Goal: Task Accomplishment & Management: Use online tool/utility

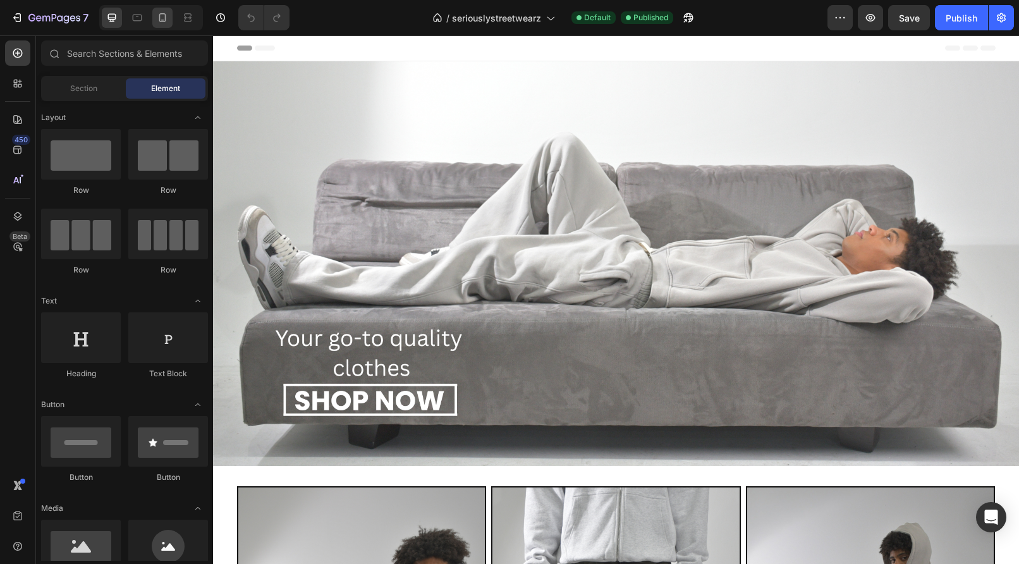
click at [165, 16] on icon at bounding box center [162, 17] width 7 height 9
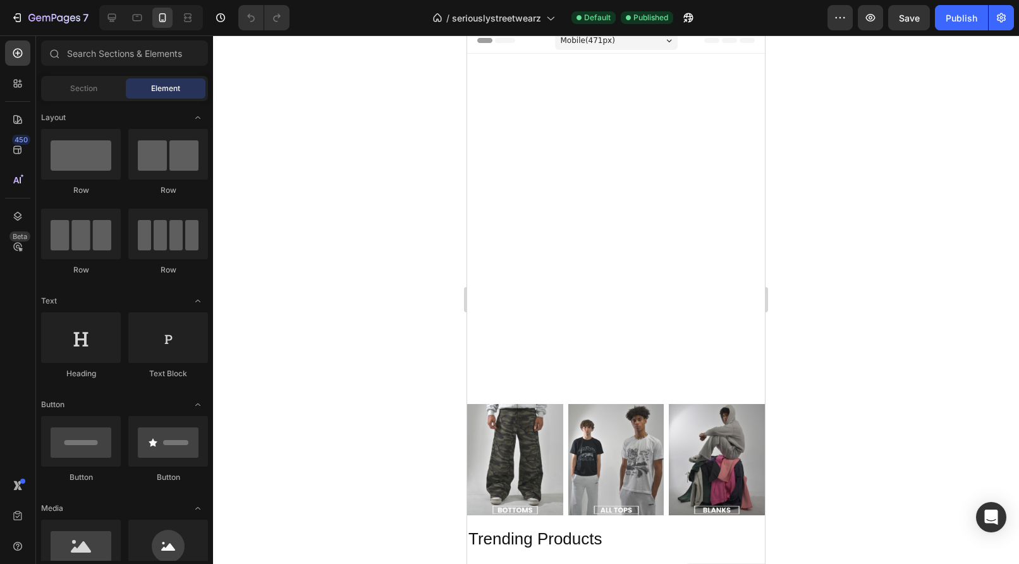
scroll to position [390, 0]
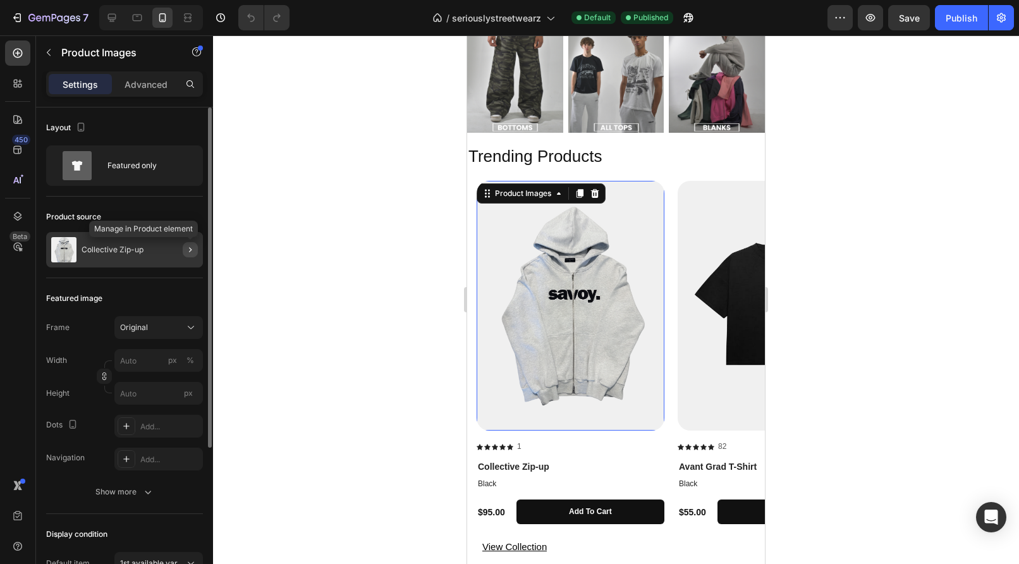
click at [192, 248] on icon "button" at bounding box center [190, 250] width 10 height 10
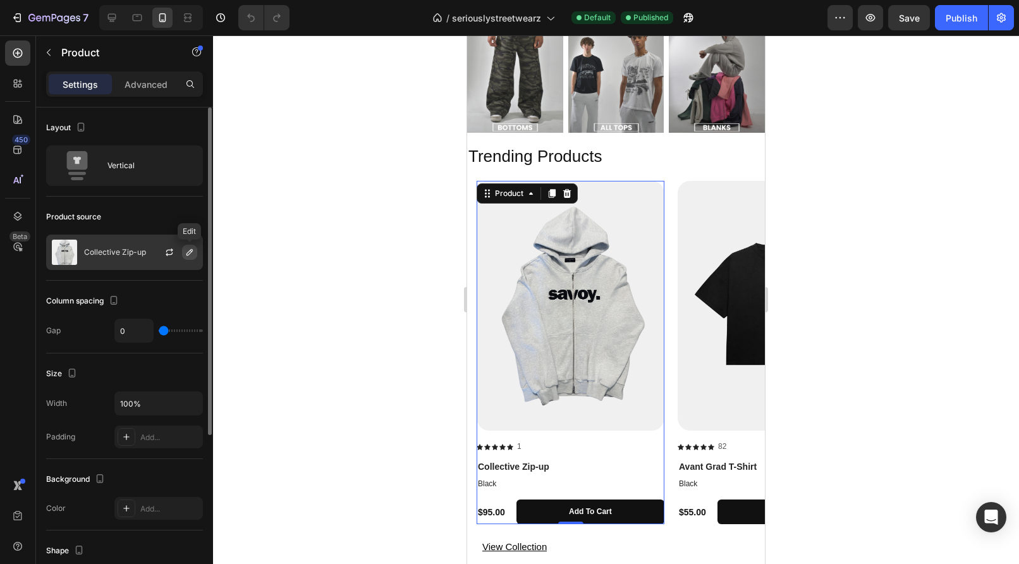
click at [190, 255] on icon "button" at bounding box center [190, 252] width 10 height 10
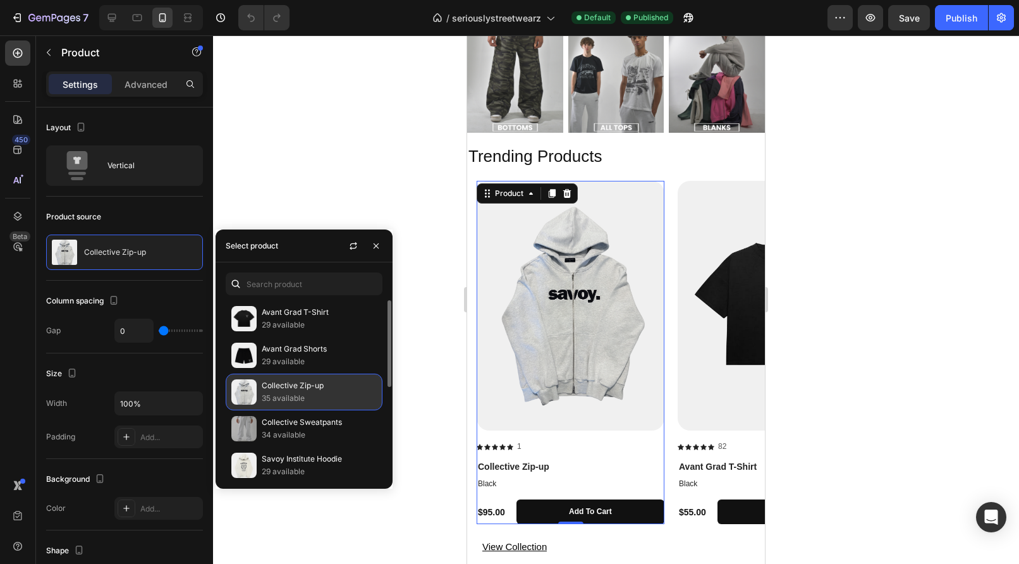
scroll to position [211, 0]
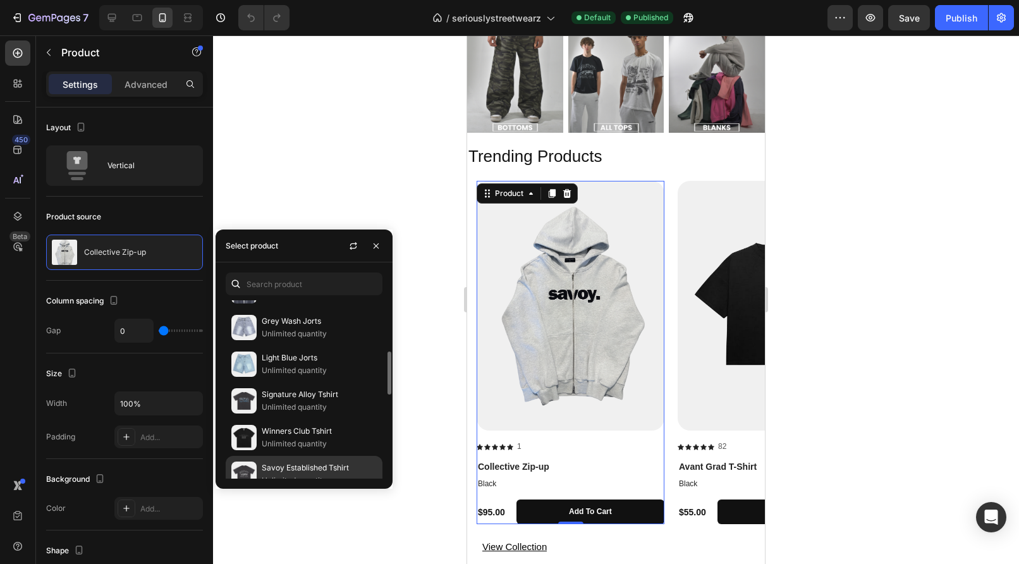
click at [274, 464] on div "Savoy Established Tshirt Unlimited quantity" at bounding box center [304, 474] width 157 height 37
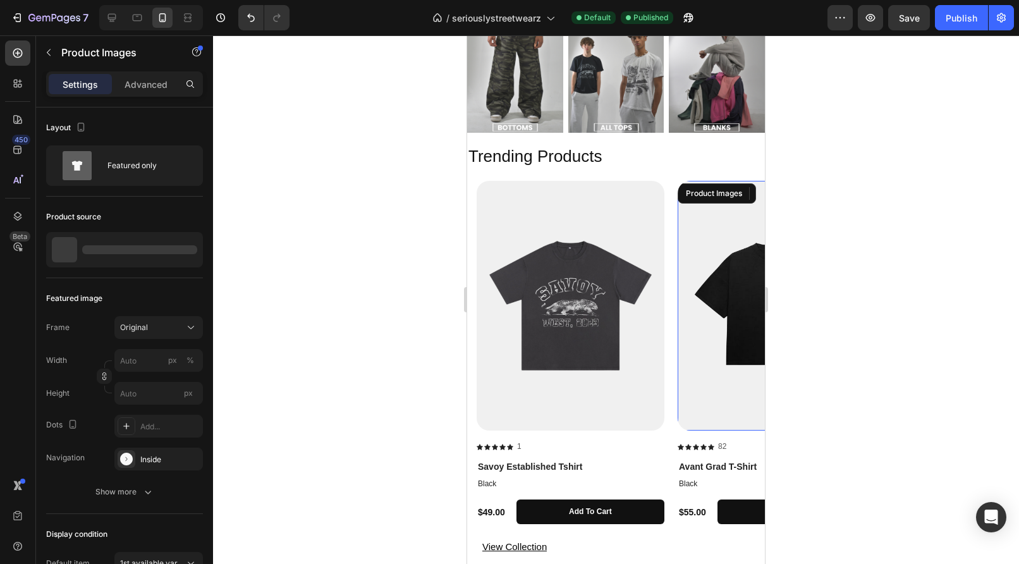
click at [724, 379] on img at bounding box center [772, 306] width 188 height 250
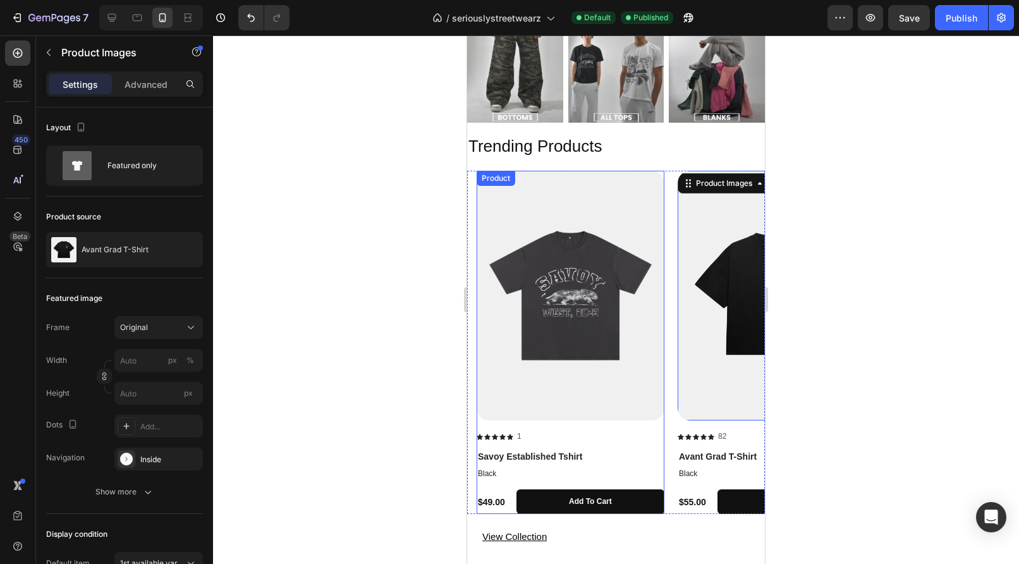
scroll to position [402, 0]
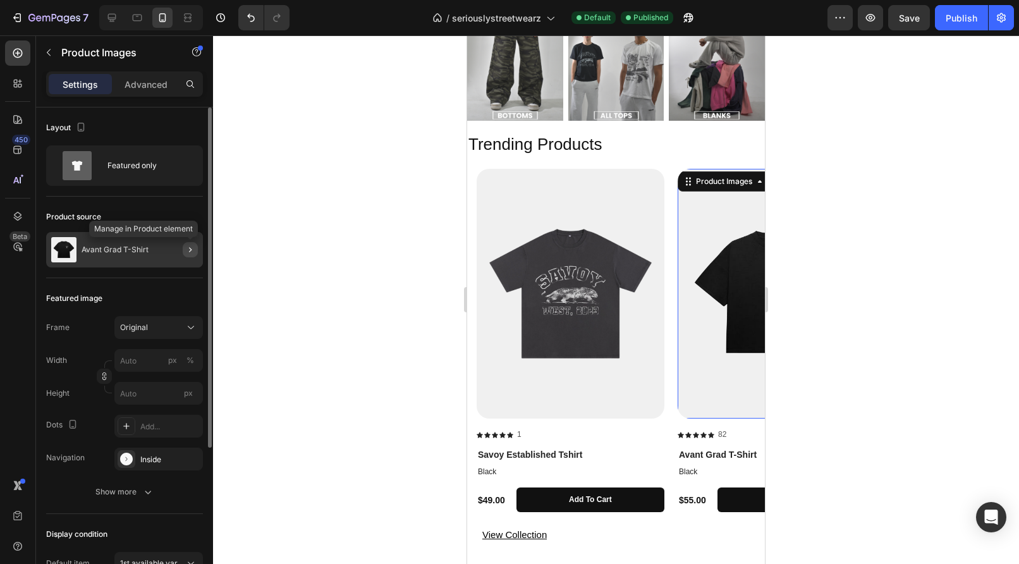
click at [191, 247] on icon "button" at bounding box center [190, 250] width 10 height 10
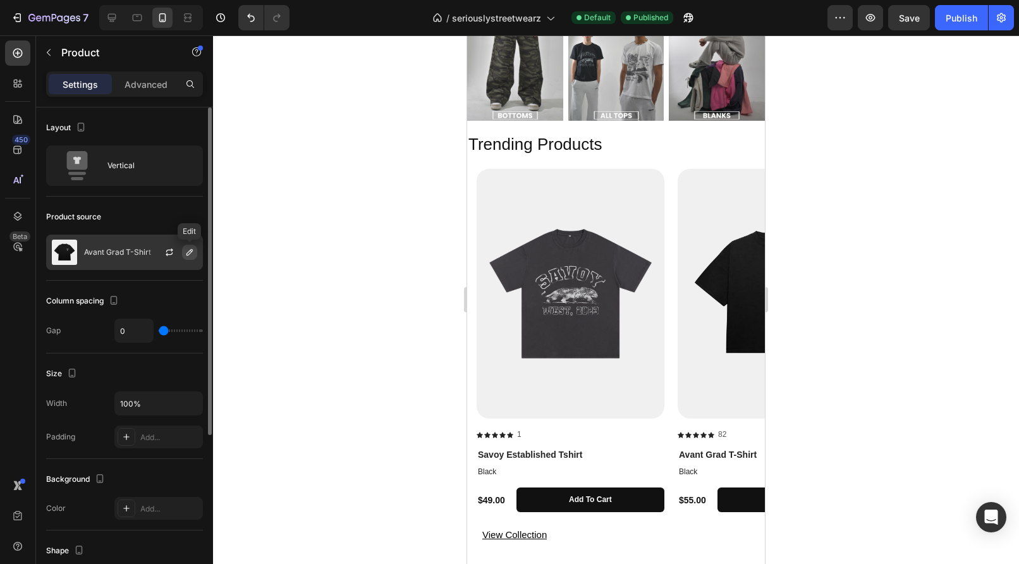
click at [188, 253] on icon "button" at bounding box center [190, 252] width 10 height 10
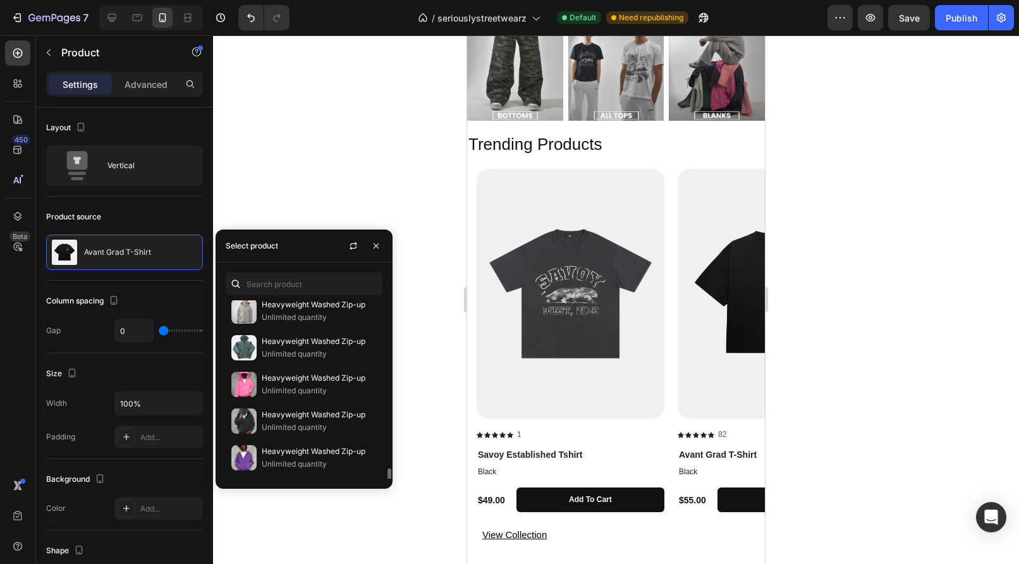
scroll to position [1463, 0]
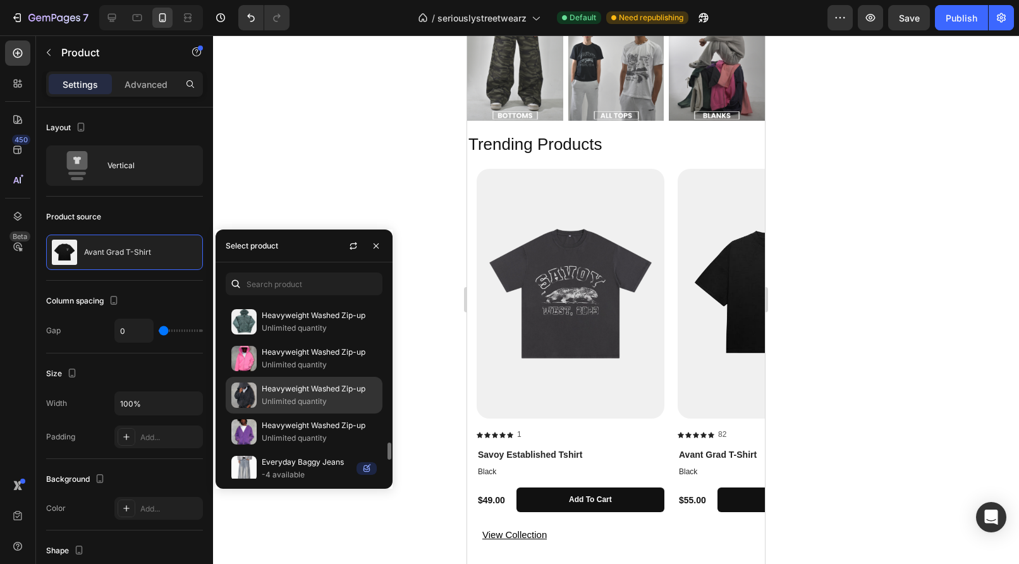
click at [291, 390] on p "Heavyweight Washed Zip-up" at bounding box center [319, 388] width 115 height 13
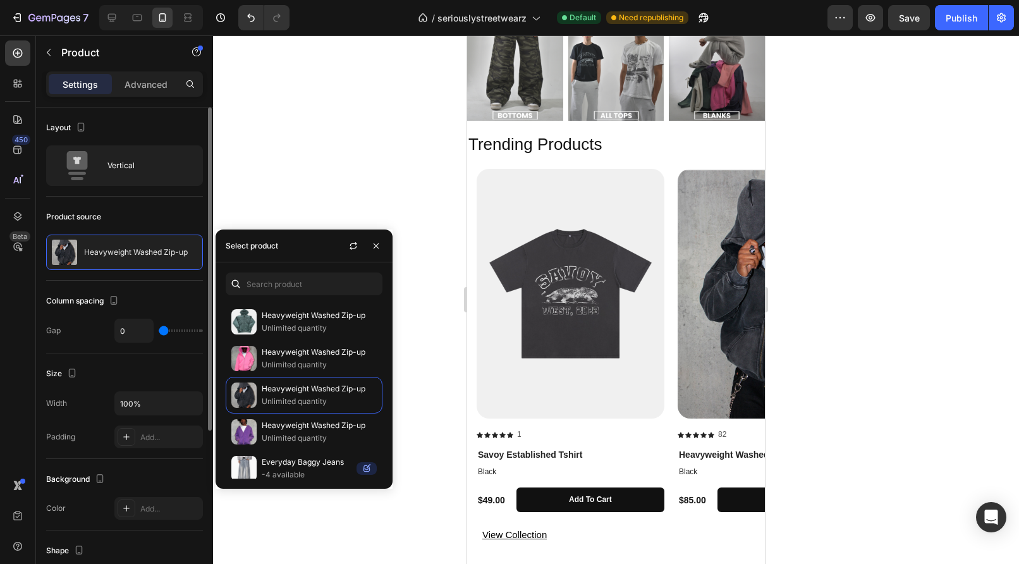
click at [84, 411] on div "Width 100%" at bounding box center [124, 403] width 157 height 24
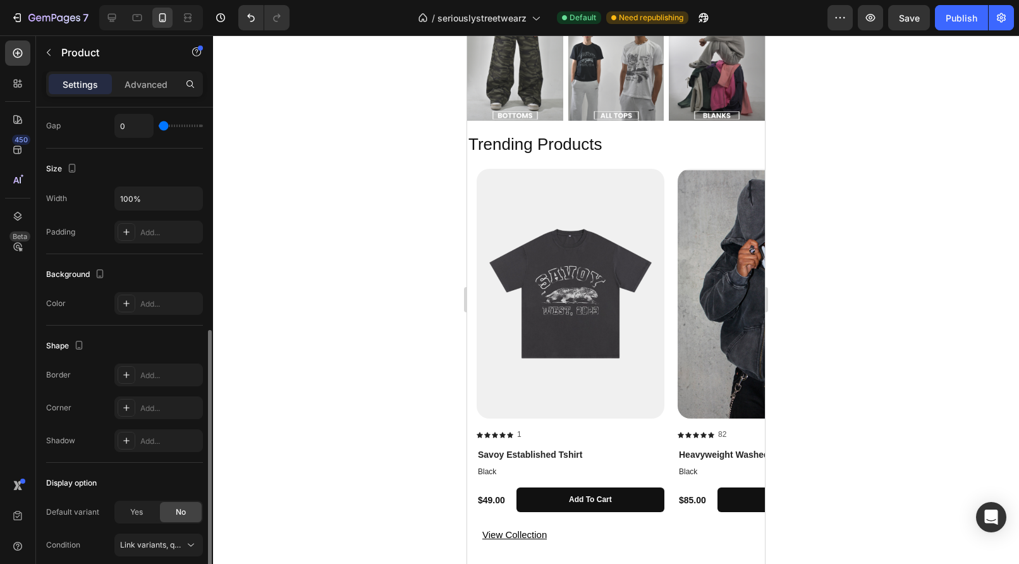
scroll to position [258, 0]
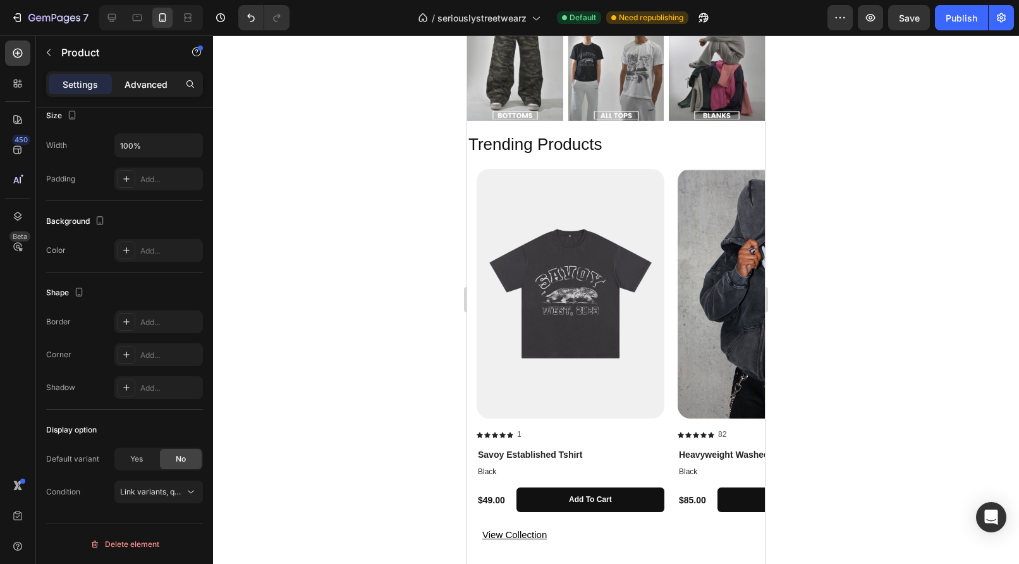
click at [152, 85] on p "Advanced" at bounding box center [146, 84] width 43 height 13
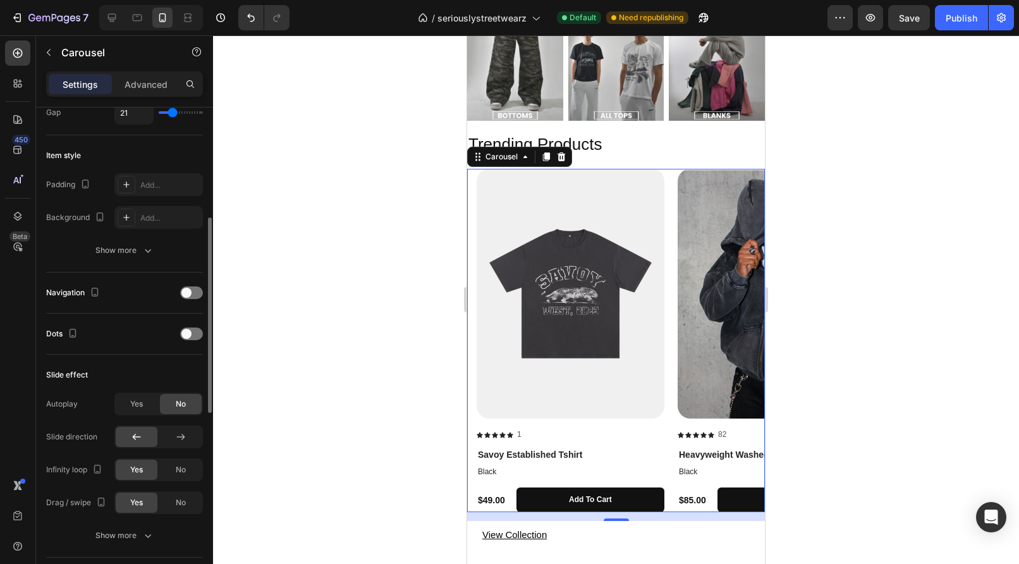
scroll to position [231, 0]
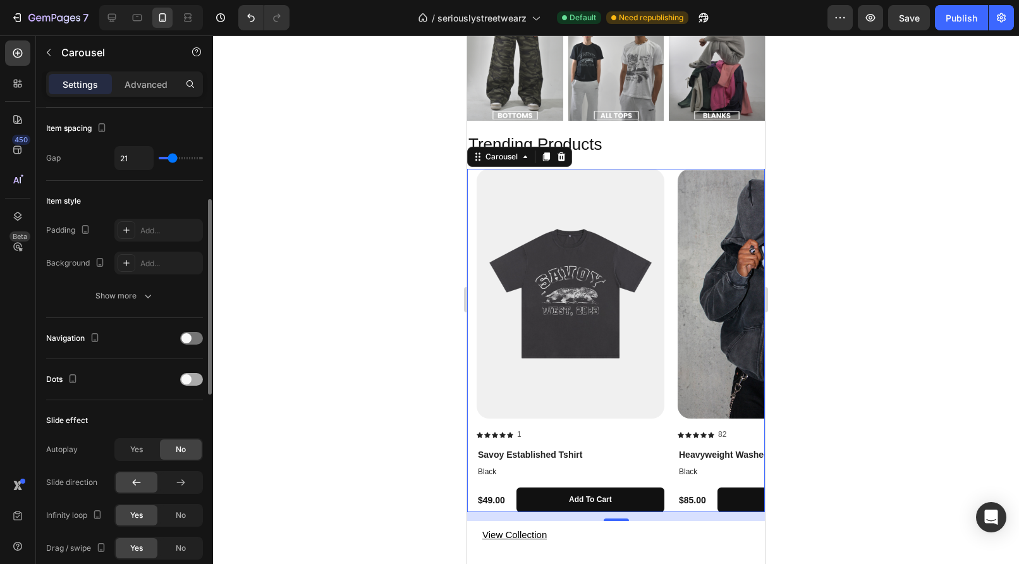
click at [190, 380] on span at bounding box center [186, 379] width 10 height 10
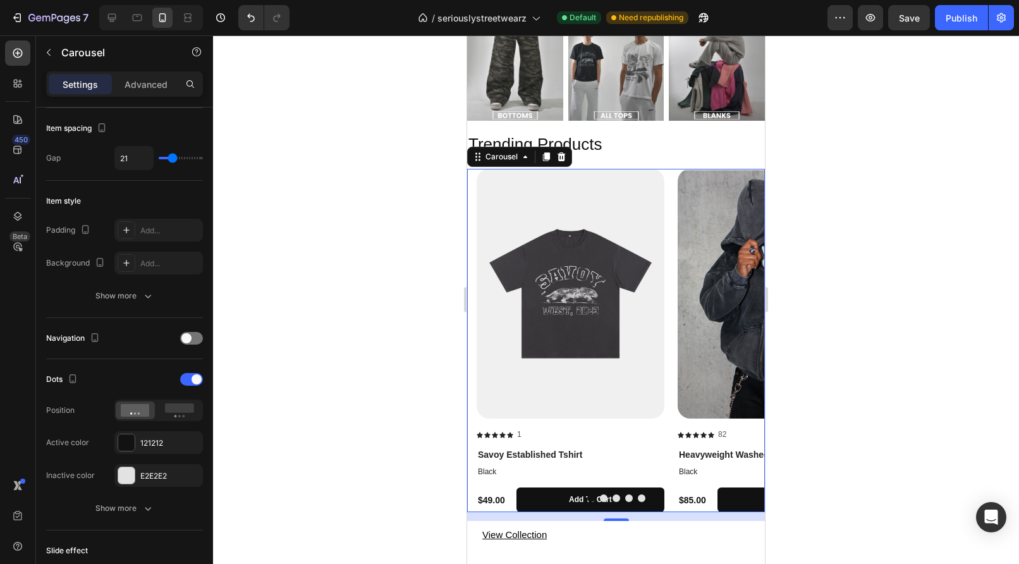
click at [602, 495] on button "Dot" at bounding box center [604, 498] width 8 height 8
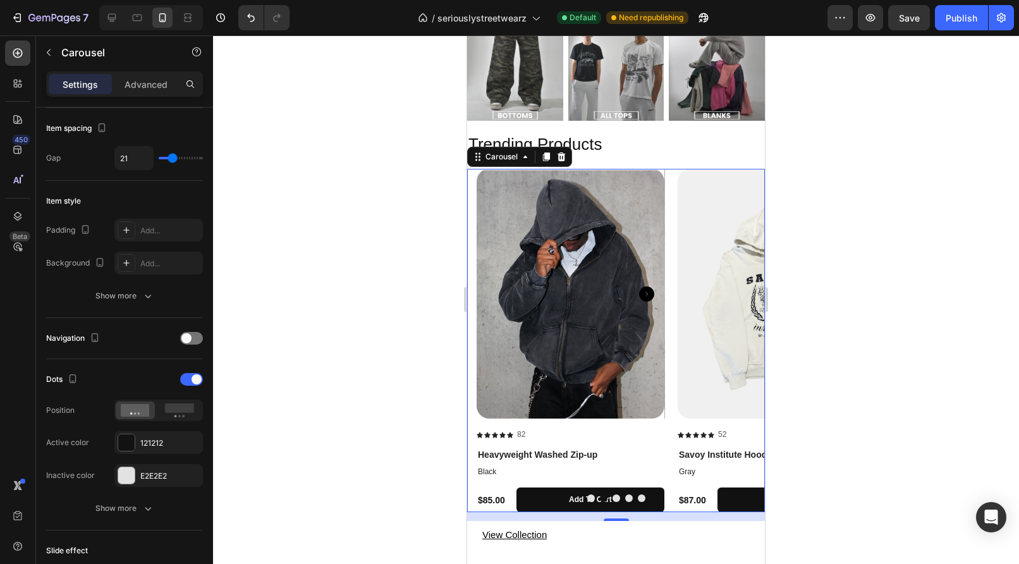
click at [616, 494] on button "Dot" at bounding box center [617, 498] width 8 height 8
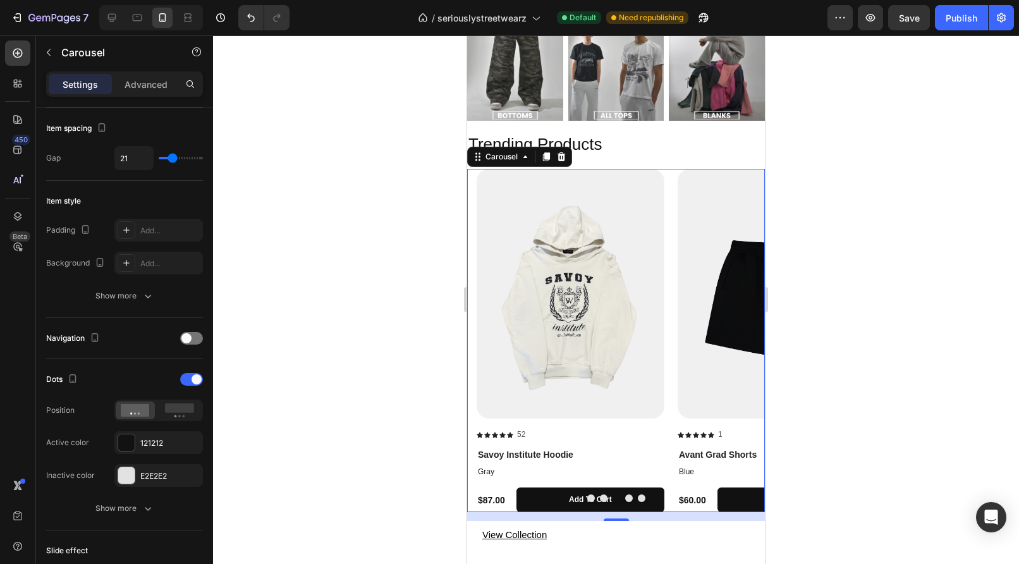
click at [626, 494] on button "Dot" at bounding box center [629, 498] width 8 height 8
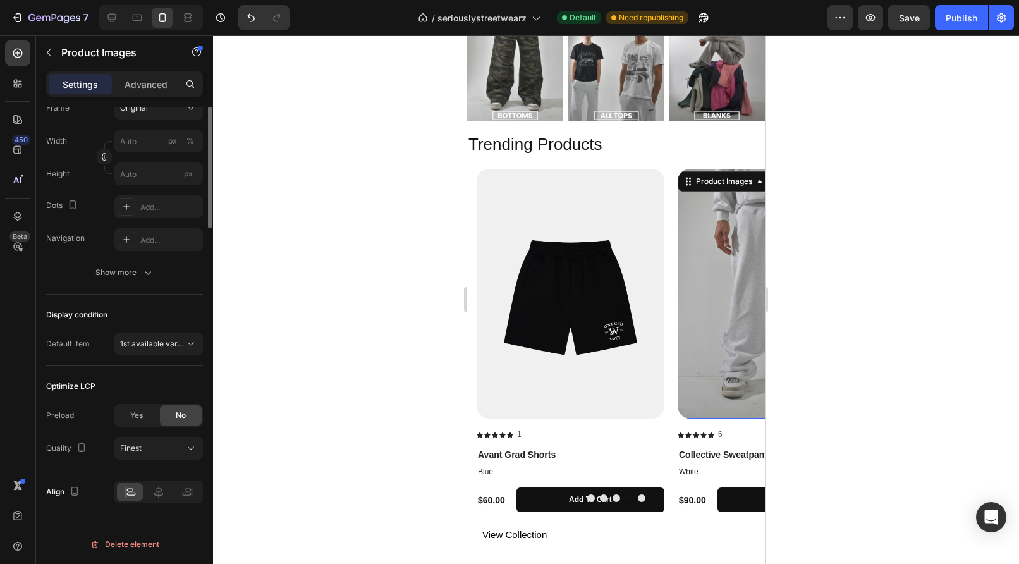
scroll to position [0, 0]
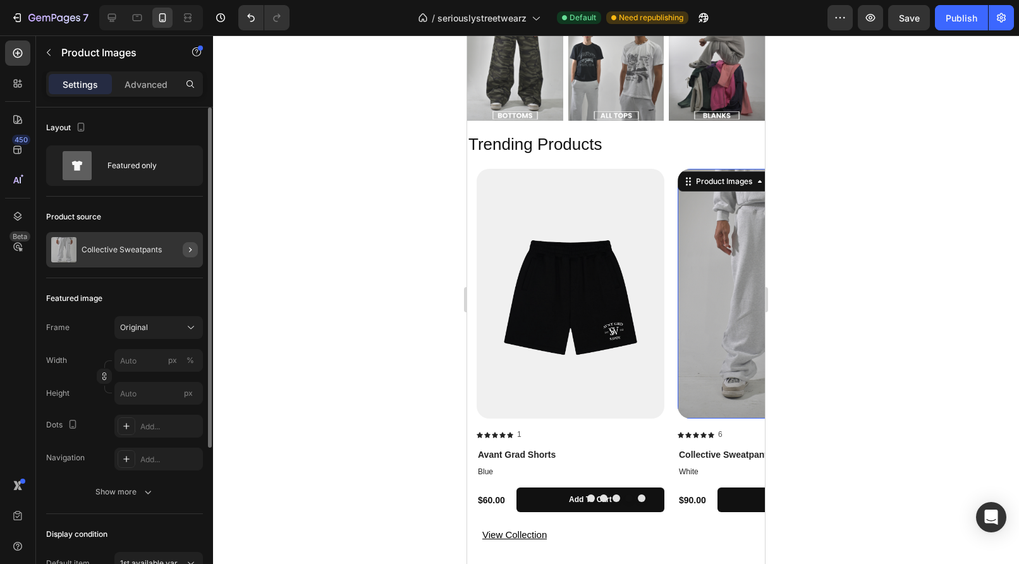
click at [193, 253] on icon "button" at bounding box center [190, 250] width 10 height 10
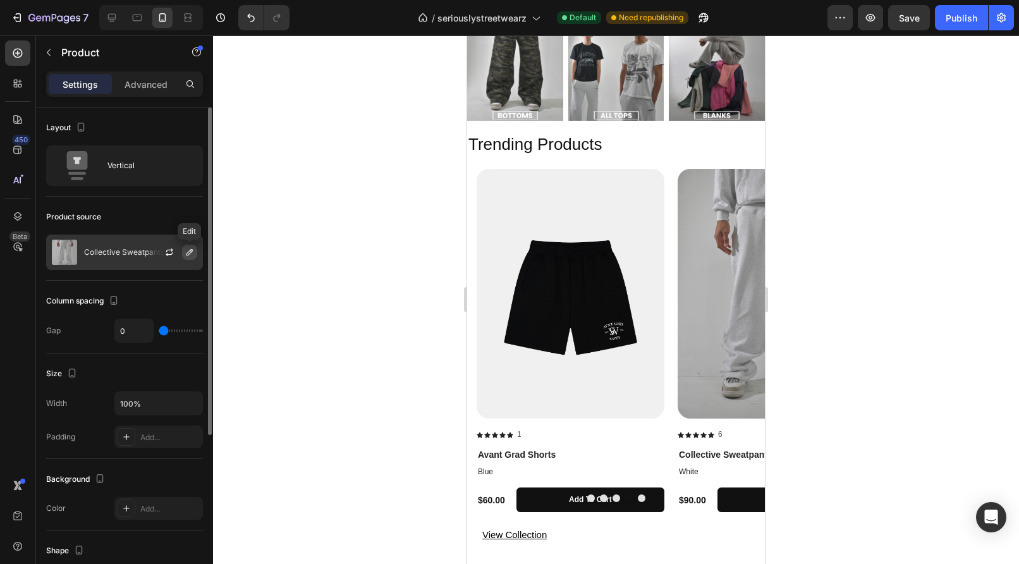
click at [191, 253] on icon "button" at bounding box center [190, 252] width 10 height 10
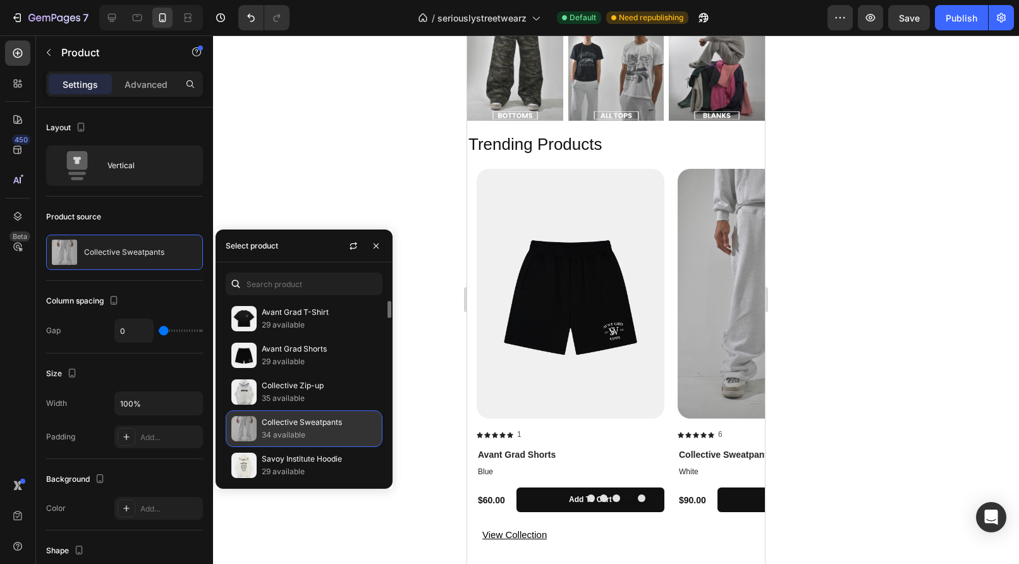
scroll to position [158, 0]
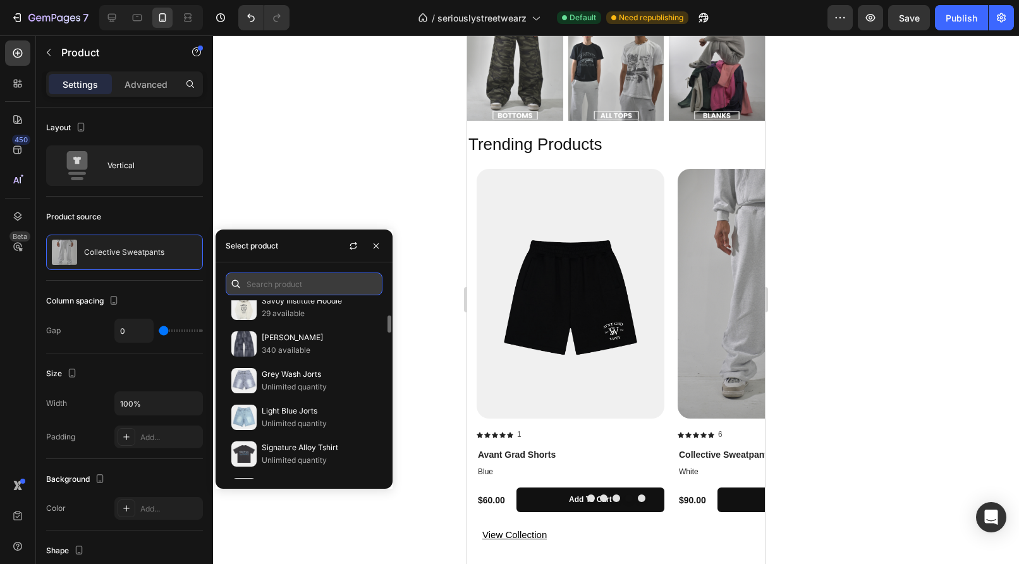
click at [291, 288] on input "text" at bounding box center [304, 283] width 157 height 23
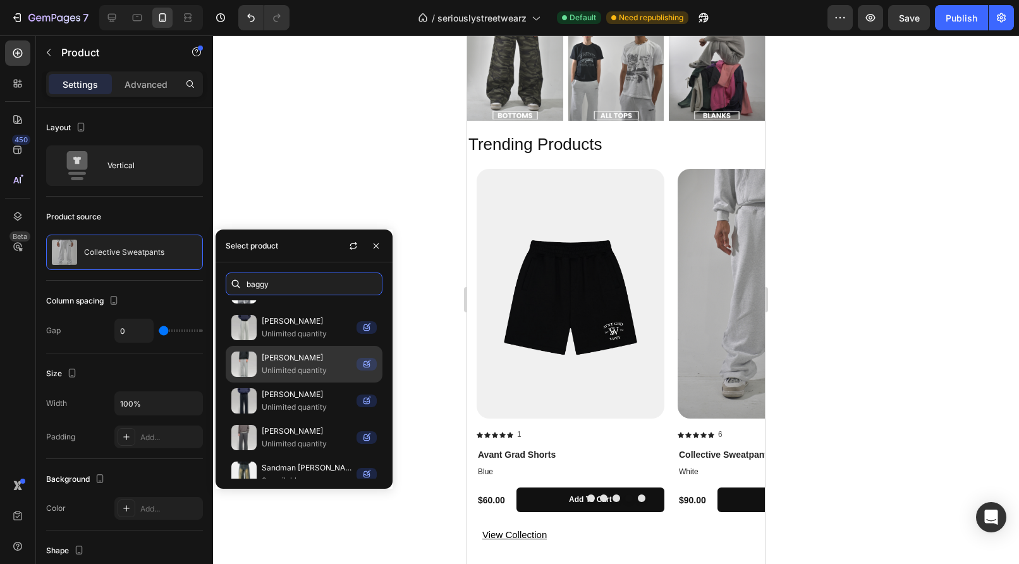
scroll to position [0, 0]
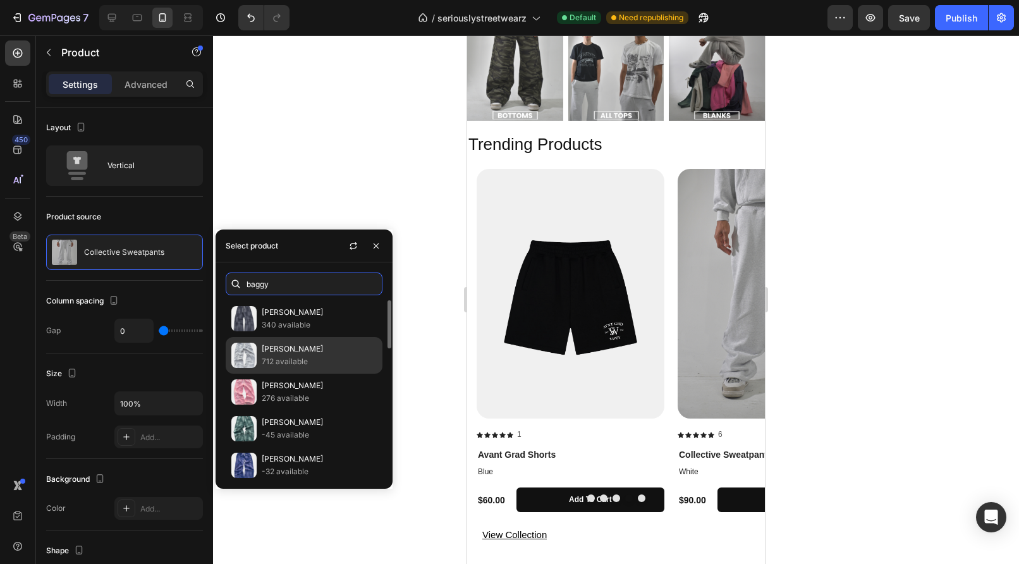
type input "baggy"
click at [267, 365] on div "Baggy Sweatpants 712 available" at bounding box center [304, 355] width 157 height 37
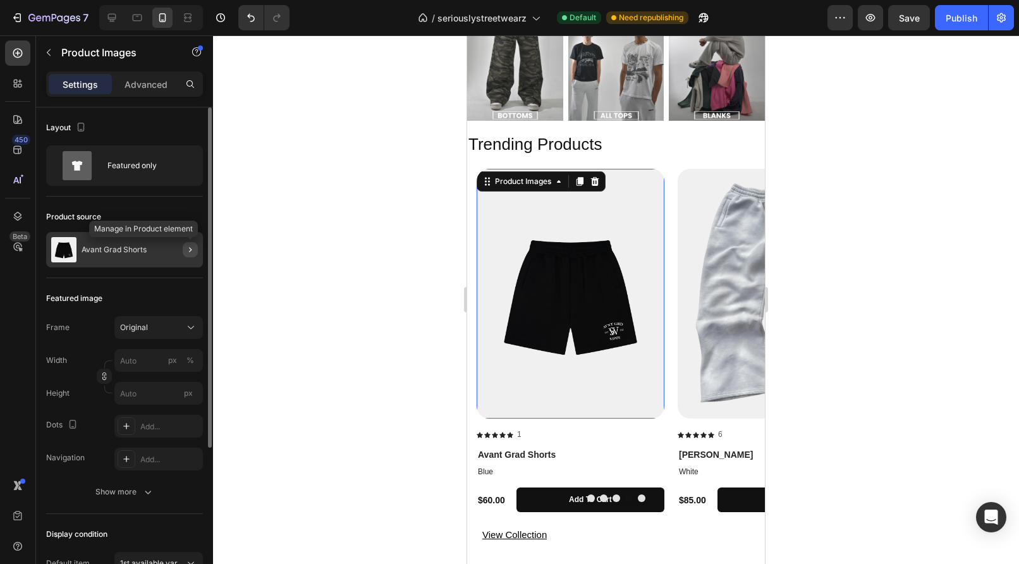
click at [189, 253] on icon "button" at bounding box center [190, 250] width 10 height 10
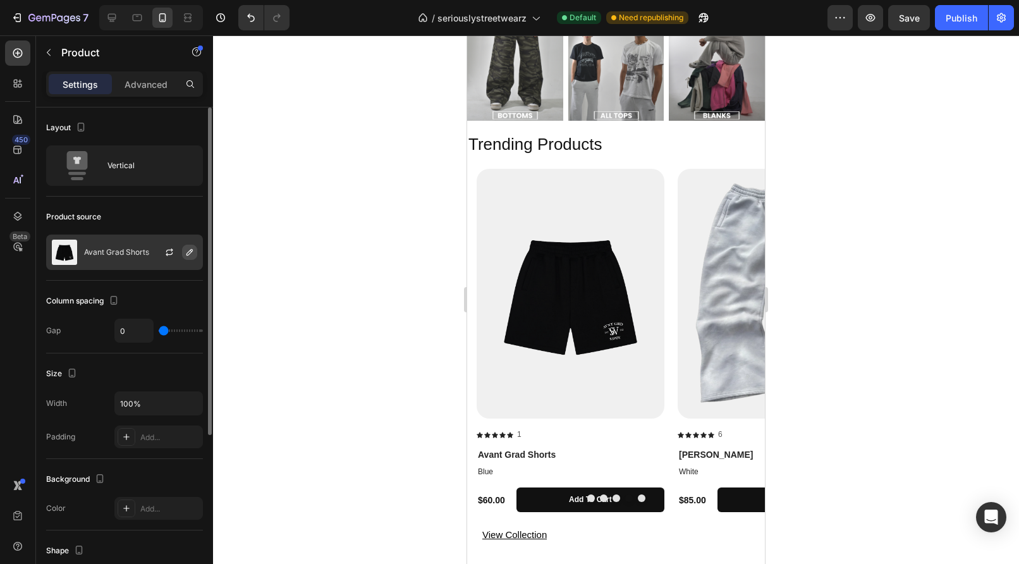
click at [185, 255] on icon "button" at bounding box center [190, 252] width 10 height 10
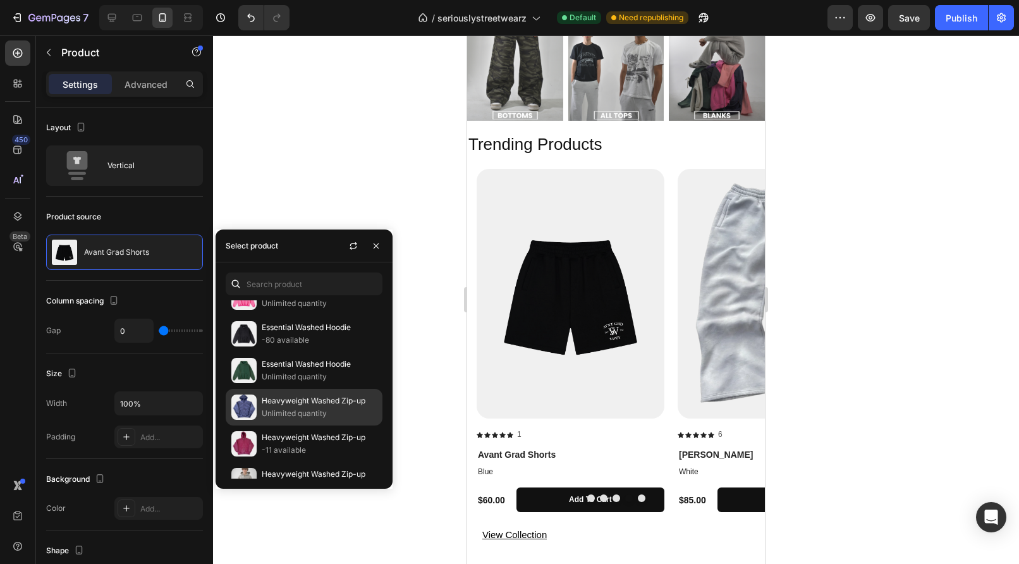
scroll to position [1329, 0]
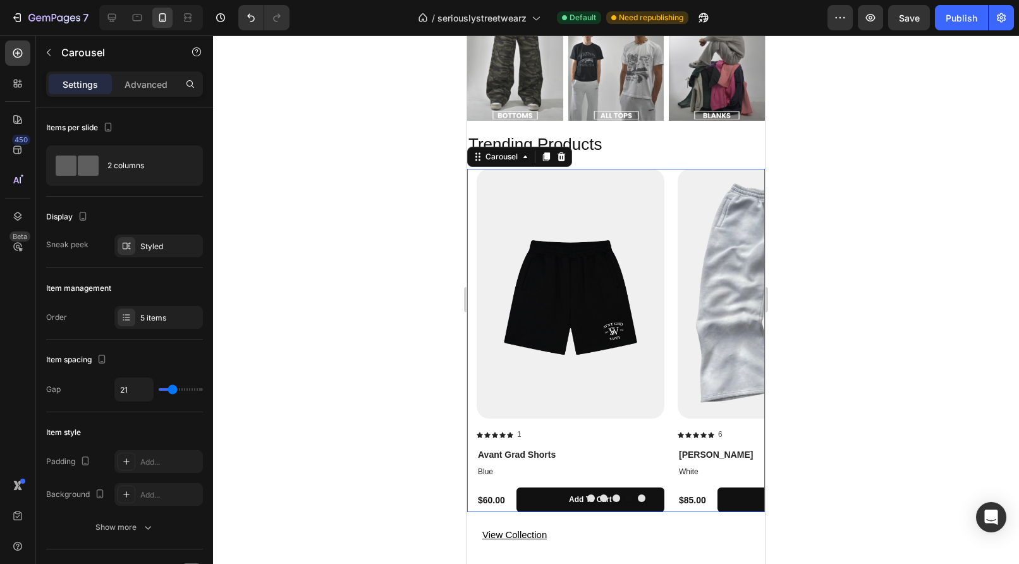
click at [588, 496] on button "Dot" at bounding box center [591, 498] width 8 height 8
click at [590, 496] on button "Dot" at bounding box center [591, 498] width 8 height 8
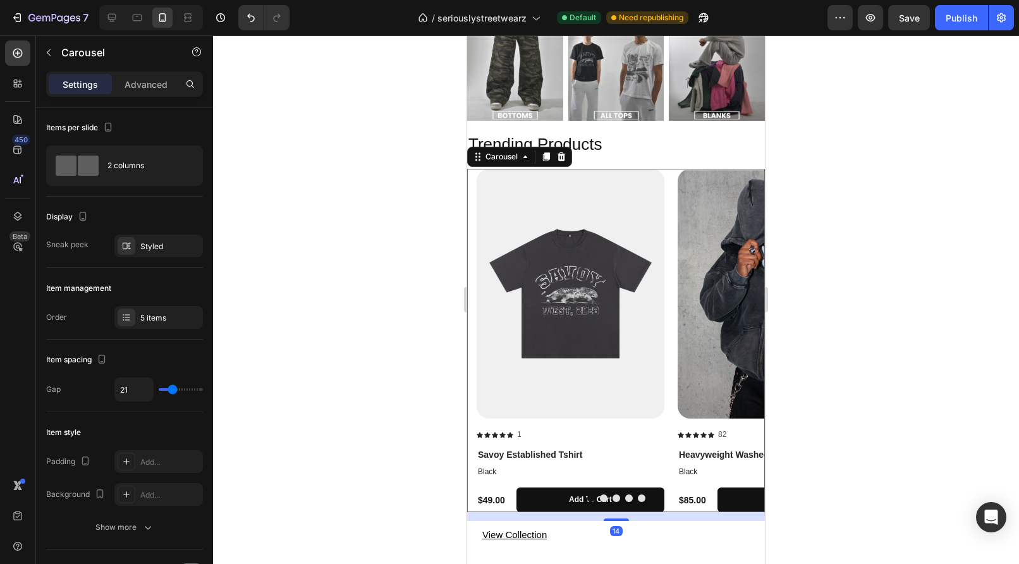
click at [602, 494] on button "Dot" at bounding box center [604, 498] width 8 height 8
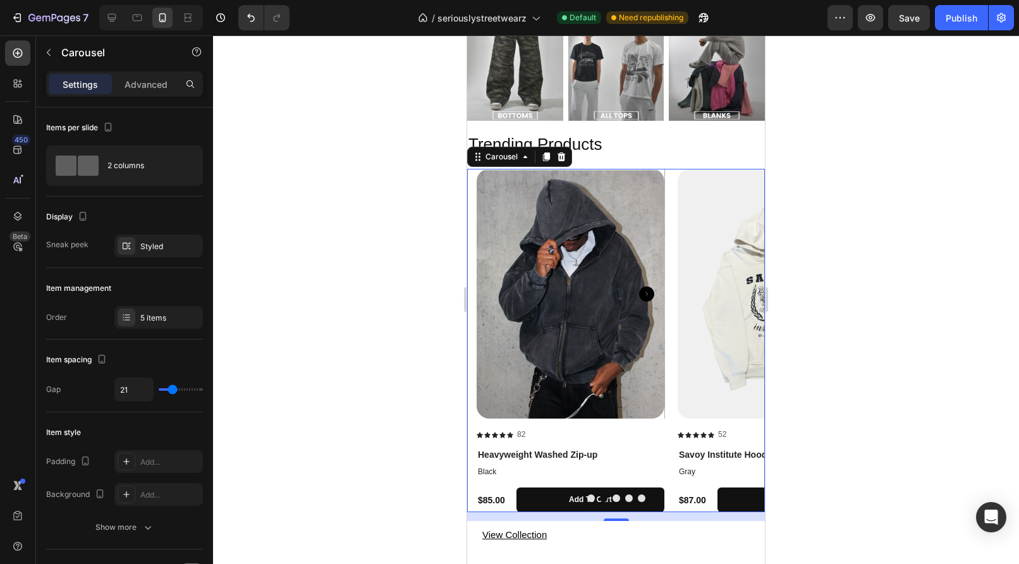
click at [617, 494] on button "Dot" at bounding box center [617, 498] width 8 height 8
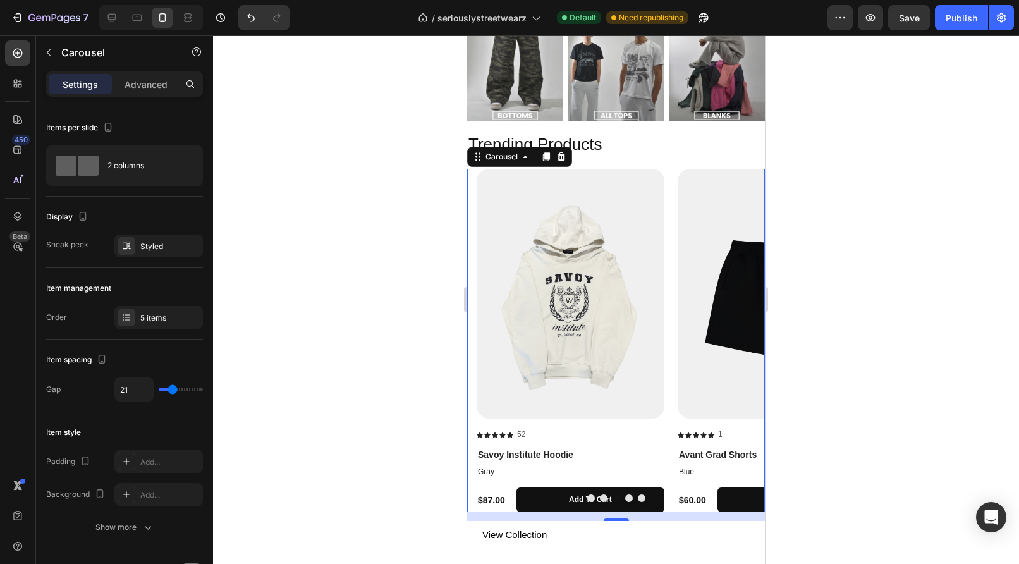
click at [630, 494] on button "Dot" at bounding box center [629, 498] width 8 height 8
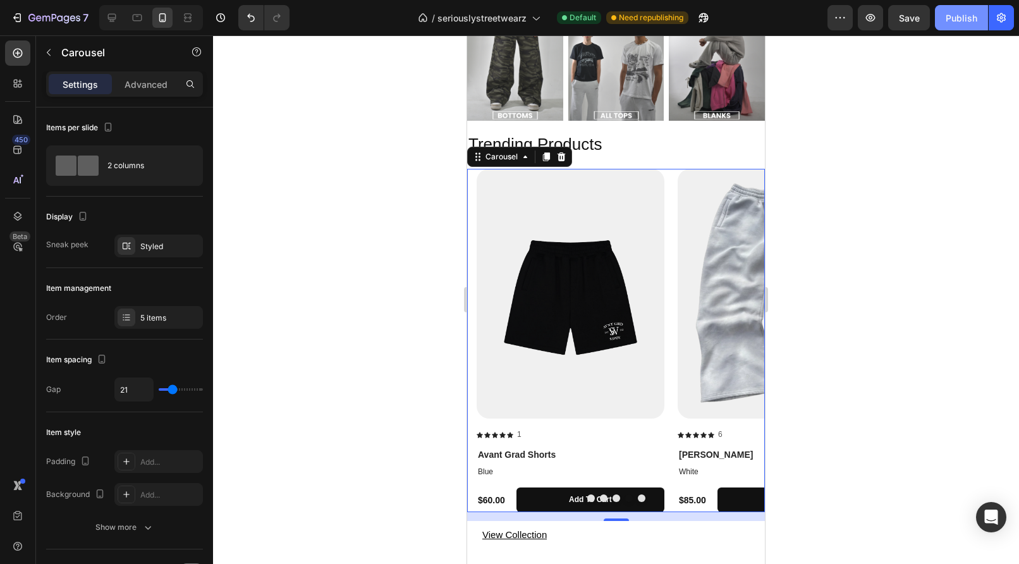
click at [968, 25] on button "Publish" at bounding box center [961, 17] width 53 height 25
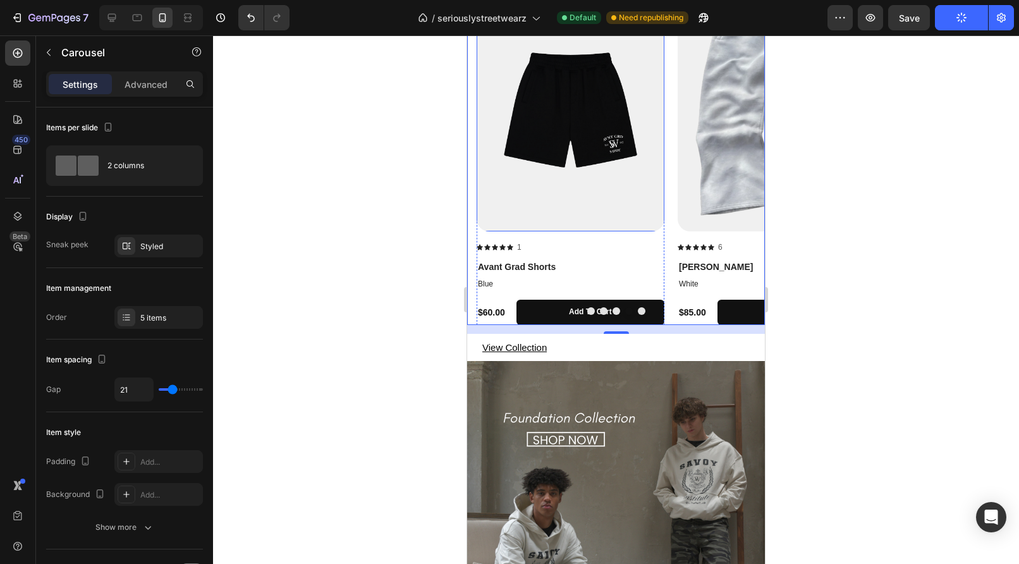
scroll to position [655, 0]
